Goal: Task Accomplishment & Management: Manage account settings

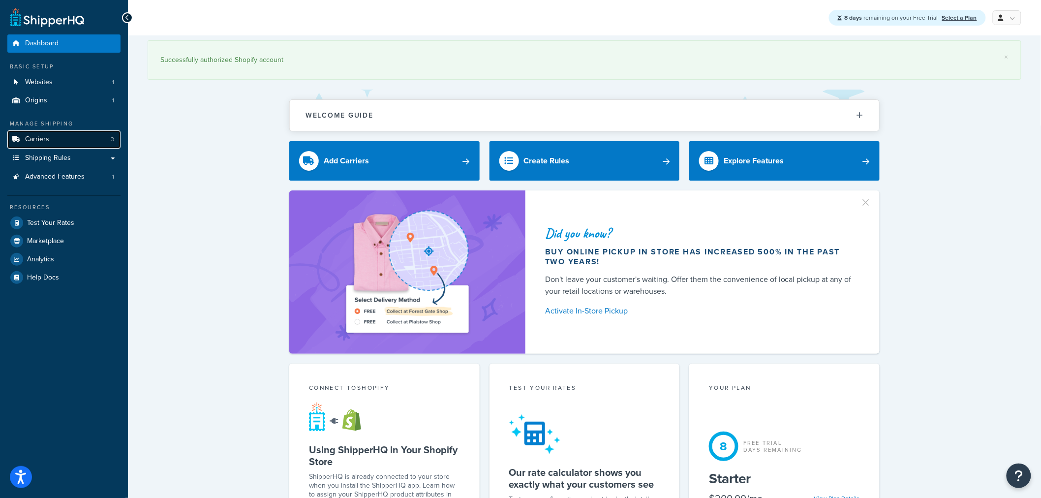
click at [75, 139] on link "Carriers 3" at bounding box center [63, 139] width 113 height 18
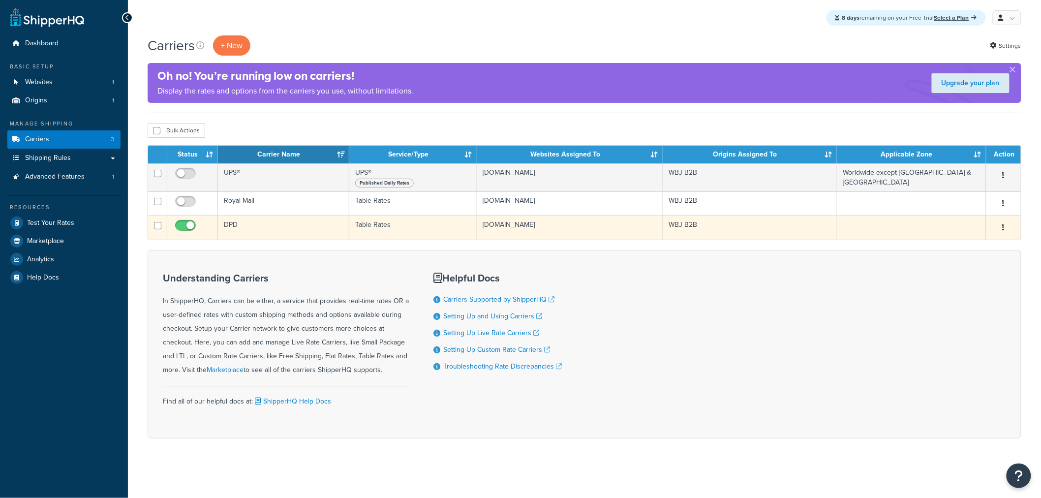
click at [233, 233] on td "DPD" at bounding box center [283, 227] width 131 height 24
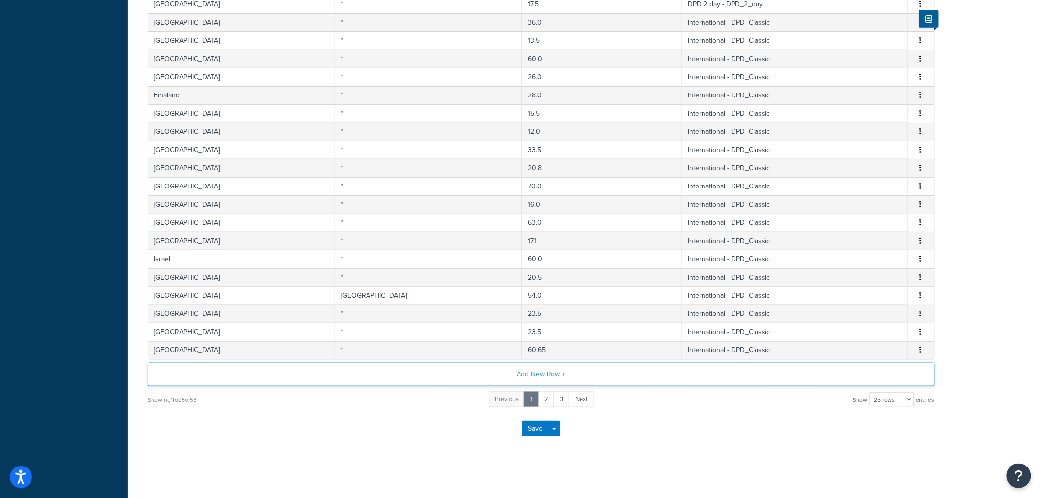
scroll to position [302, 0]
click at [888, 399] on select "10 rows 15 rows 25 rows 50 rows 100 rows 1000 rows" at bounding box center [892, 399] width 44 height 15
select select "1000"
click at [871, 392] on select "10 rows 15 rows 25 rows 50 rows 100 rows 1000 rows" at bounding box center [892, 399] width 44 height 15
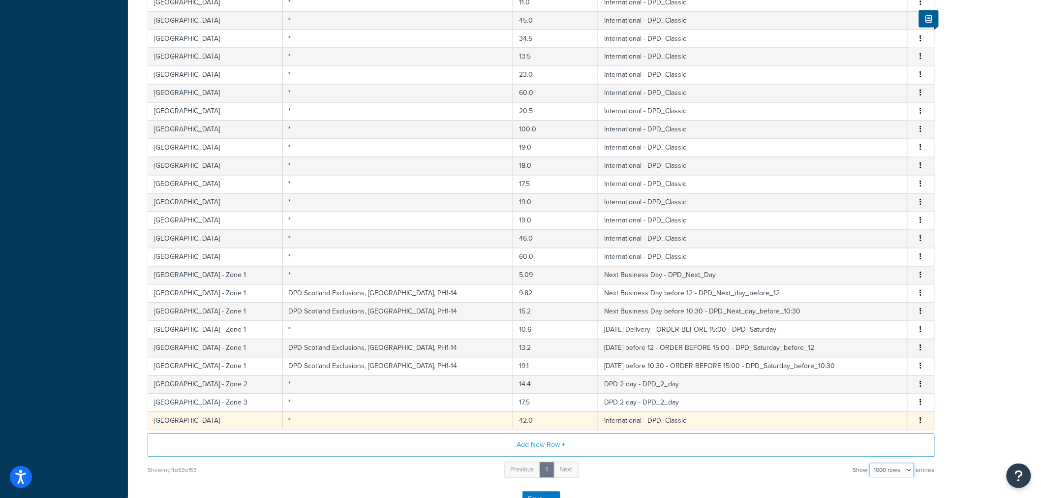
scroll to position [794, 0]
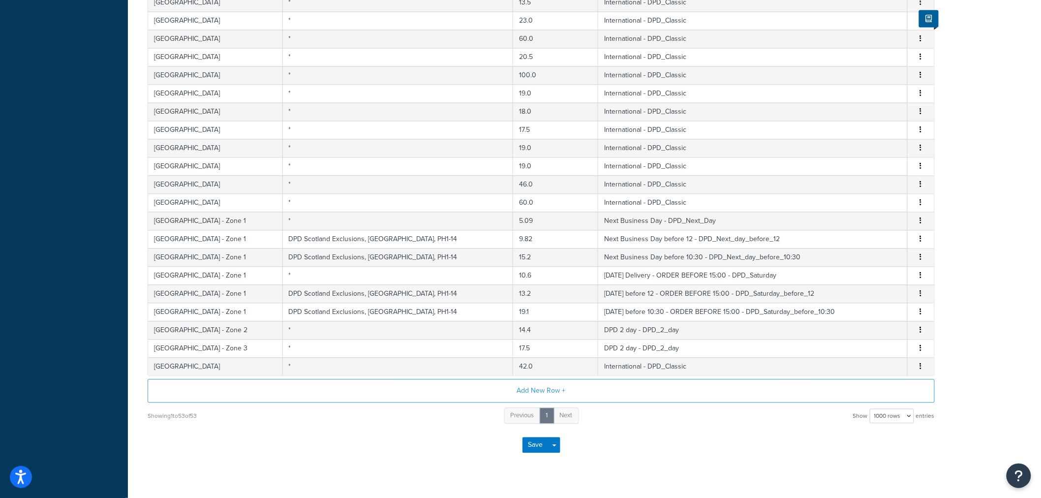
drag, startPoint x: 778, startPoint y: 485, endPoint x: 194, endPoint y: 112, distance: 692.3
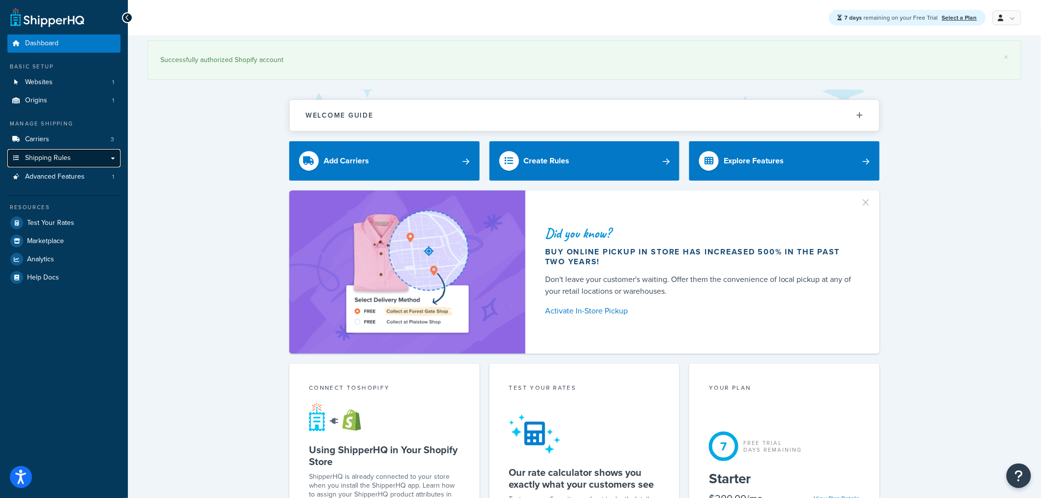
click at [112, 159] on link "Shipping Rules" at bounding box center [63, 158] width 113 height 18
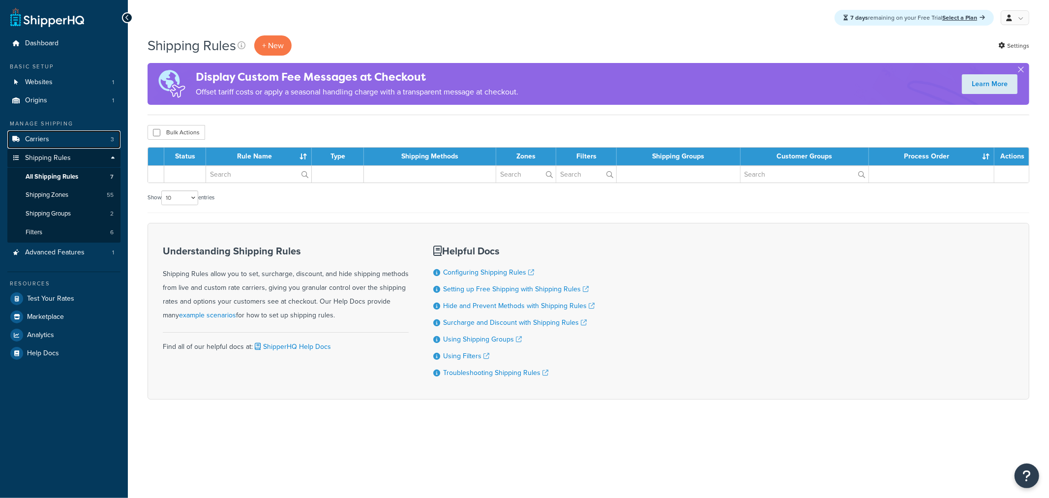
click at [117, 134] on link "Carriers 3" at bounding box center [63, 139] width 113 height 18
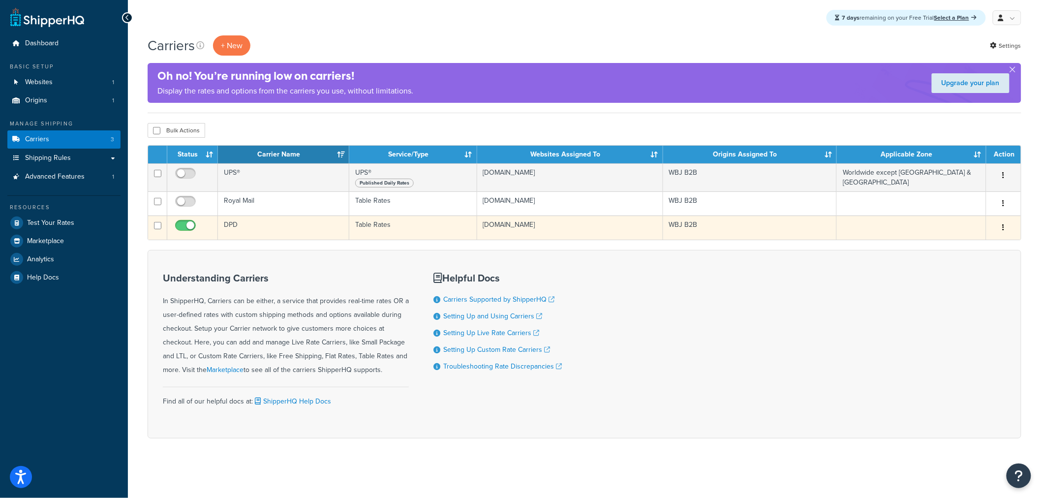
click at [278, 219] on td "DPD" at bounding box center [283, 227] width 131 height 24
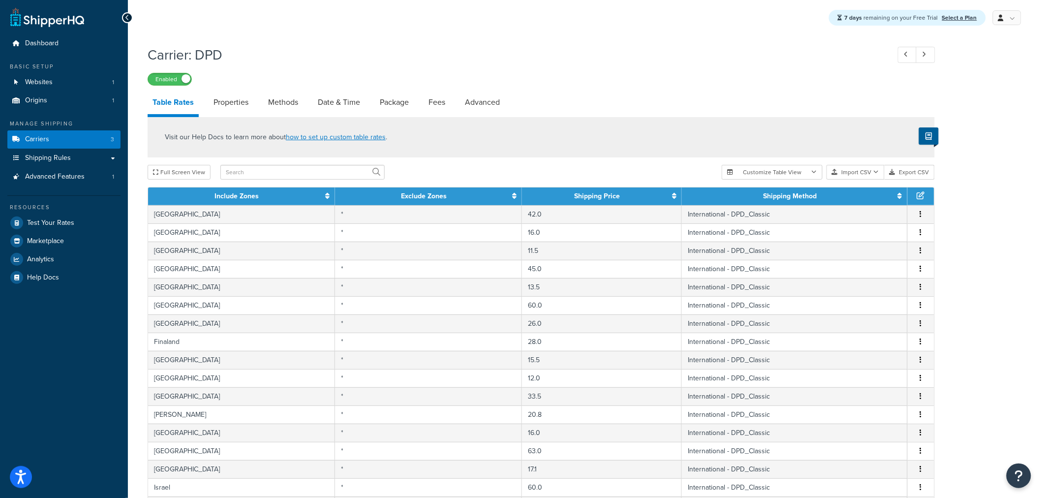
scroll to position [302, 0]
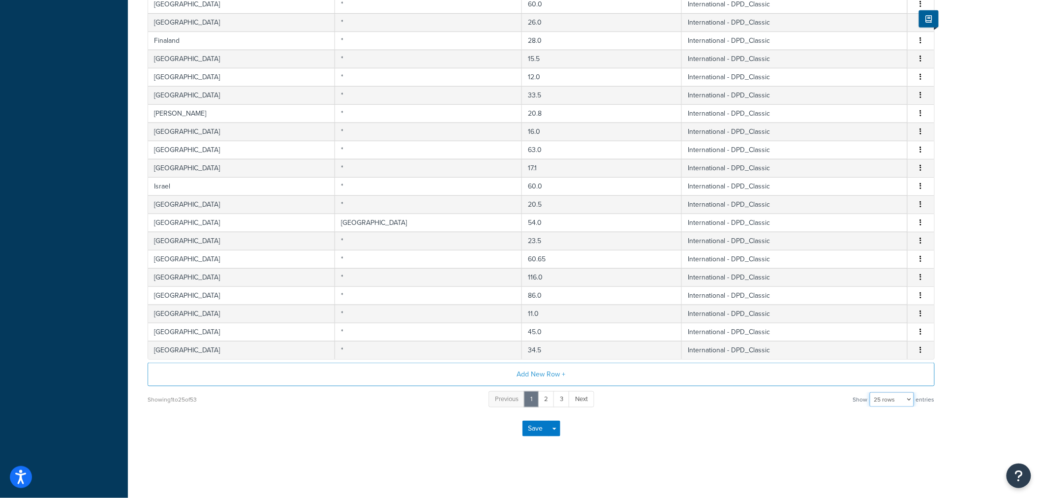
click at [874, 396] on select "10 rows 15 rows 25 rows 50 rows 100 rows 1000 rows" at bounding box center [892, 399] width 44 height 15
select select "1000"
click at [871, 392] on select "10 rows 15 rows 25 rows 50 rows 100 rows 1000 rows" at bounding box center [892, 399] width 44 height 15
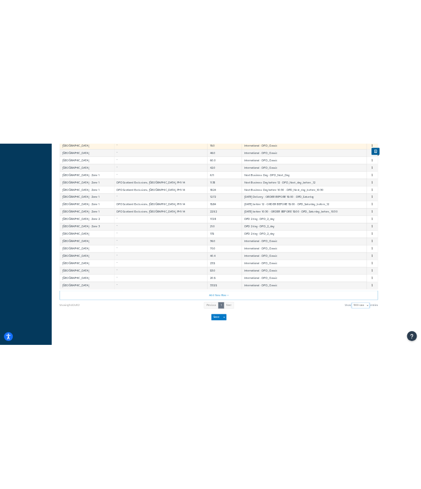
scroll to position [758, 0]
